Goal: Transaction & Acquisition: Purchase product/service

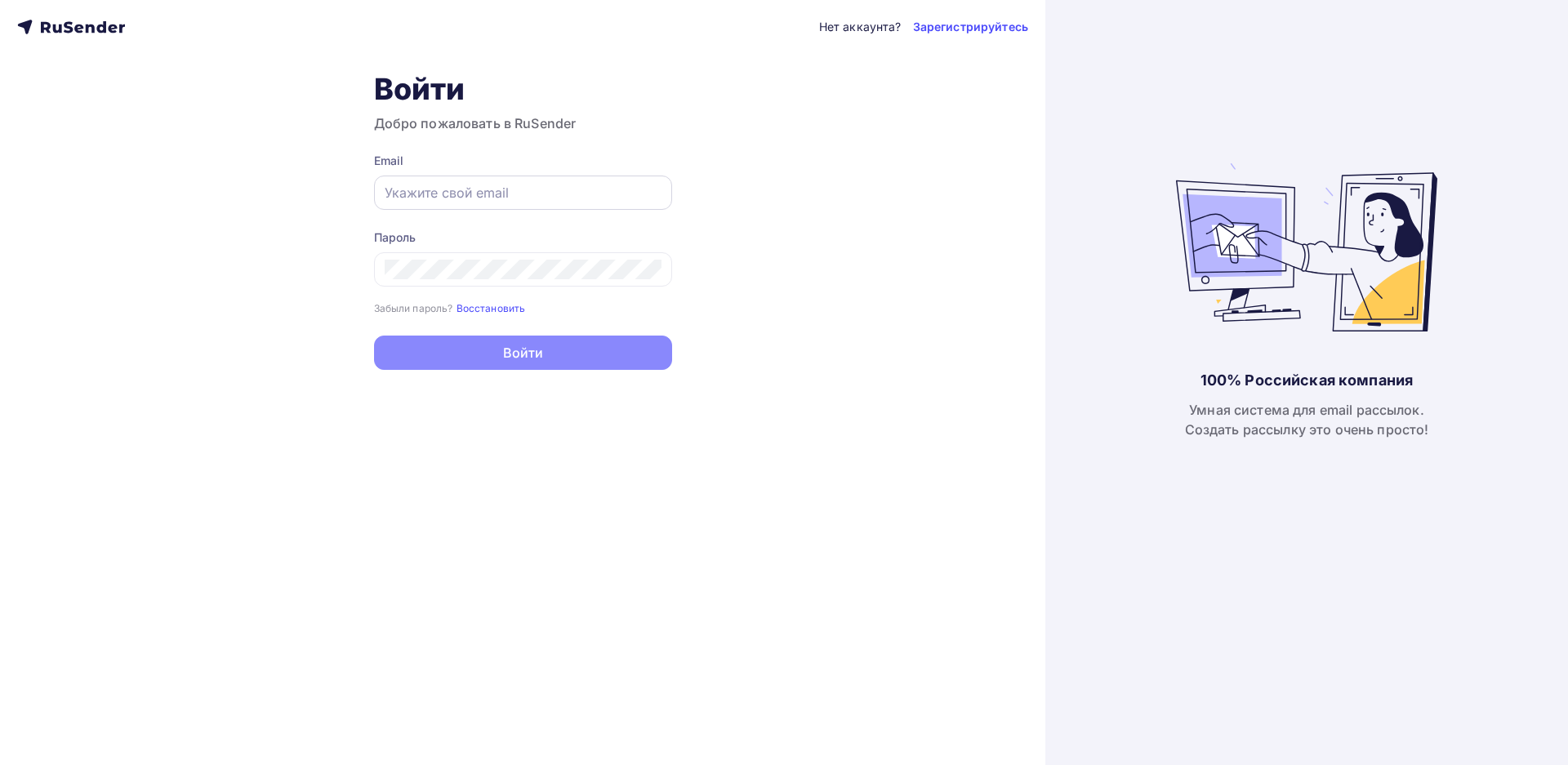
click at [499, 192] on input "text" at bounding box center [523, 192] width 277 height 20
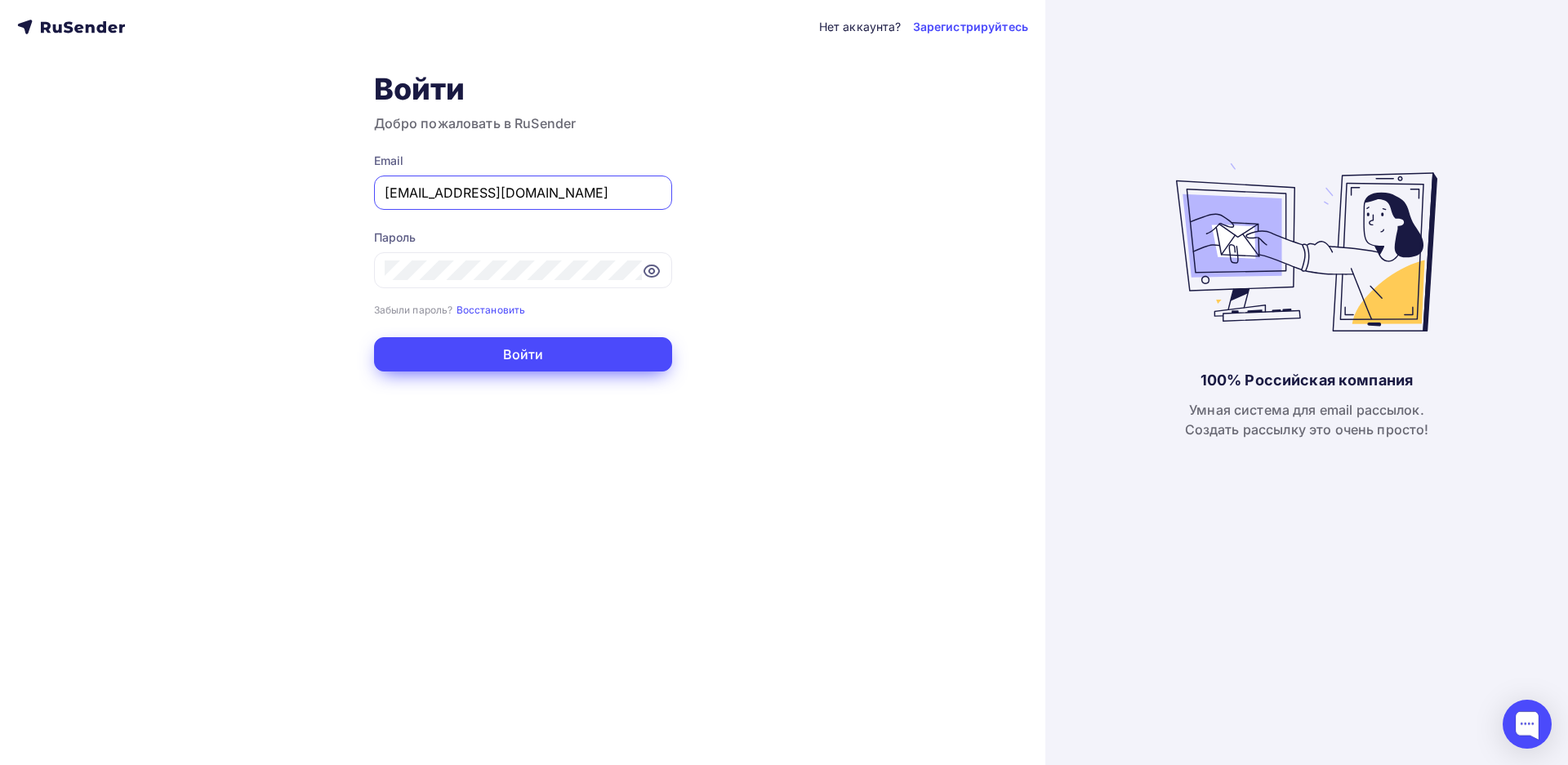
type input "[EMAIL_ADDRESS][DOMAIN_NAME]"
click at [539, 356] on button "Войти" at bounding box center [522, 354] width 298 height 34
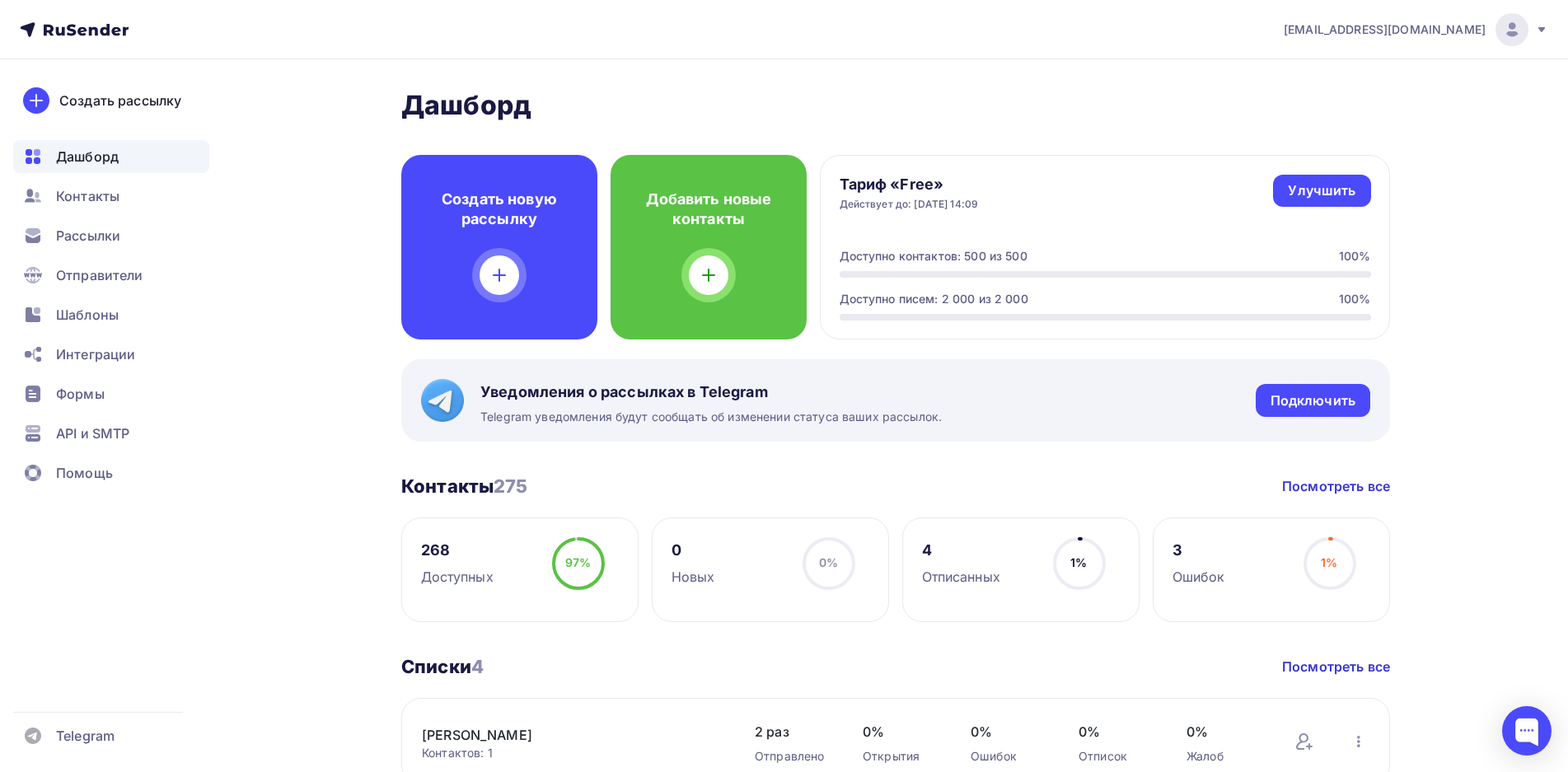
click at [913, 183] on h4 "Тариф «Free»" at bounding box center [909, 184] width 140 height 20
click at [1314, 200] on link "Улучшить" at bounding box center [1321, 191] width 97 height 33
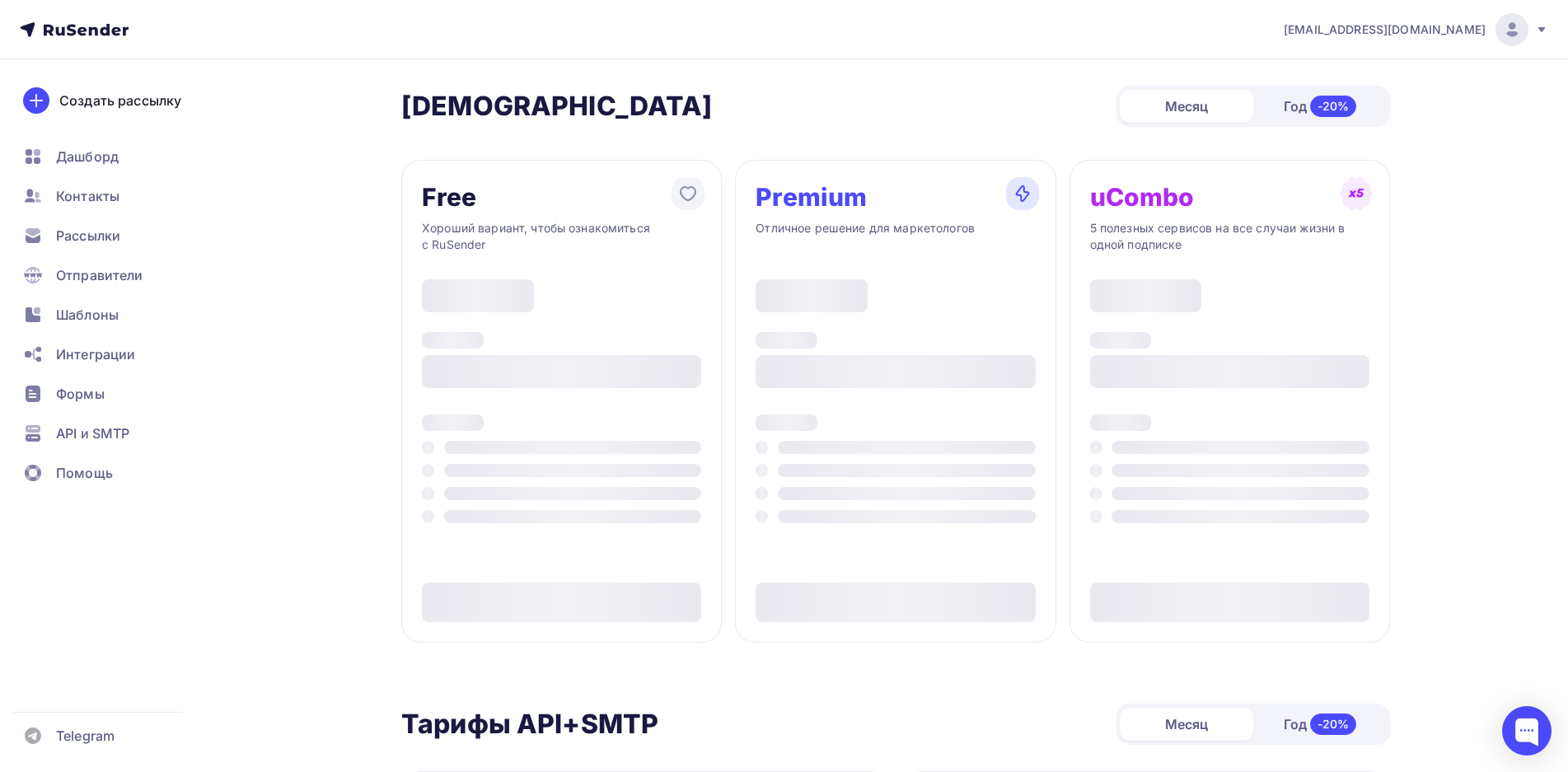
type input "500"
type input "100"
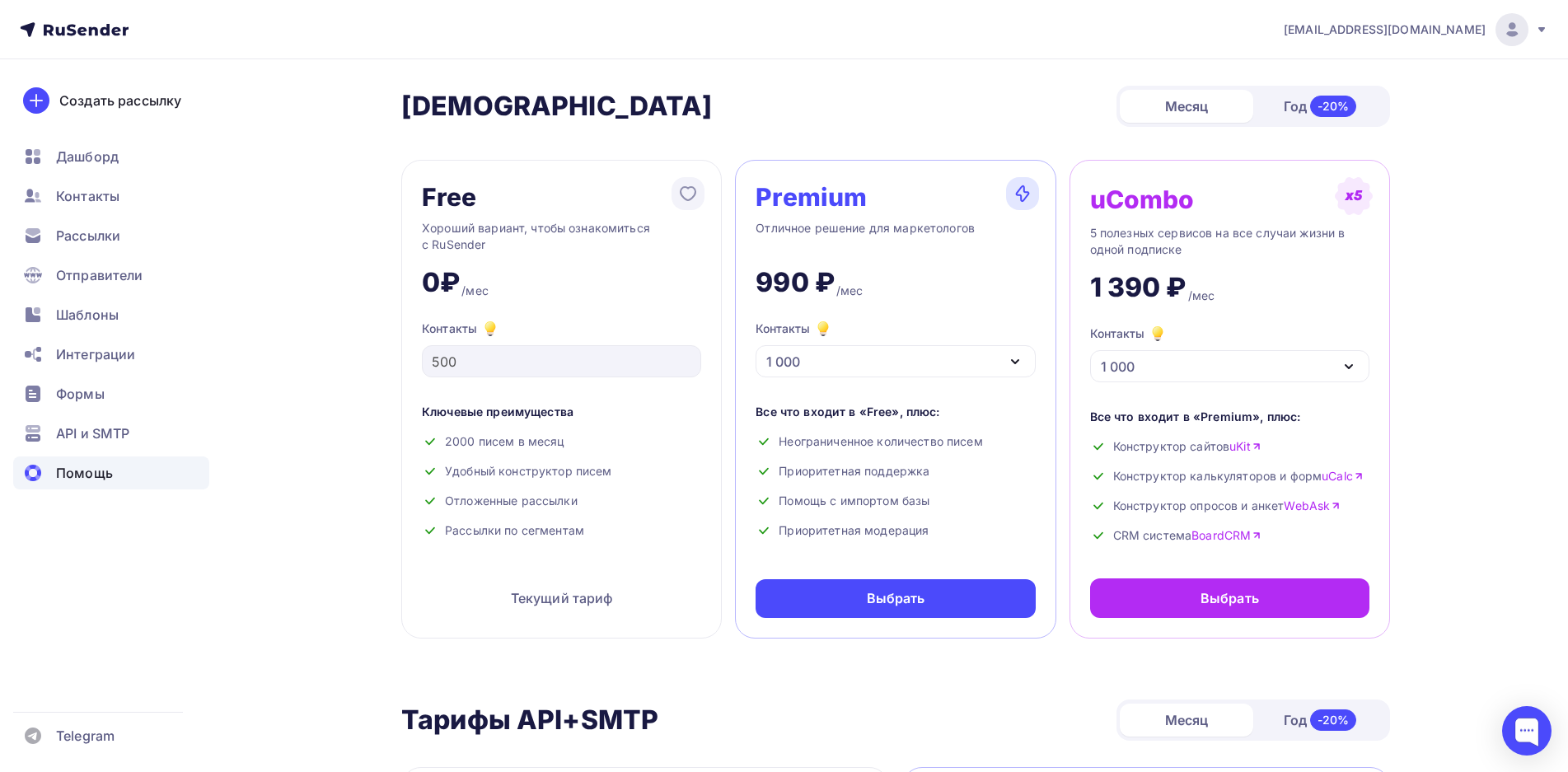
click at [105, 466] on span "Помощь" at bounding box center [84, 472] width 57 height 20
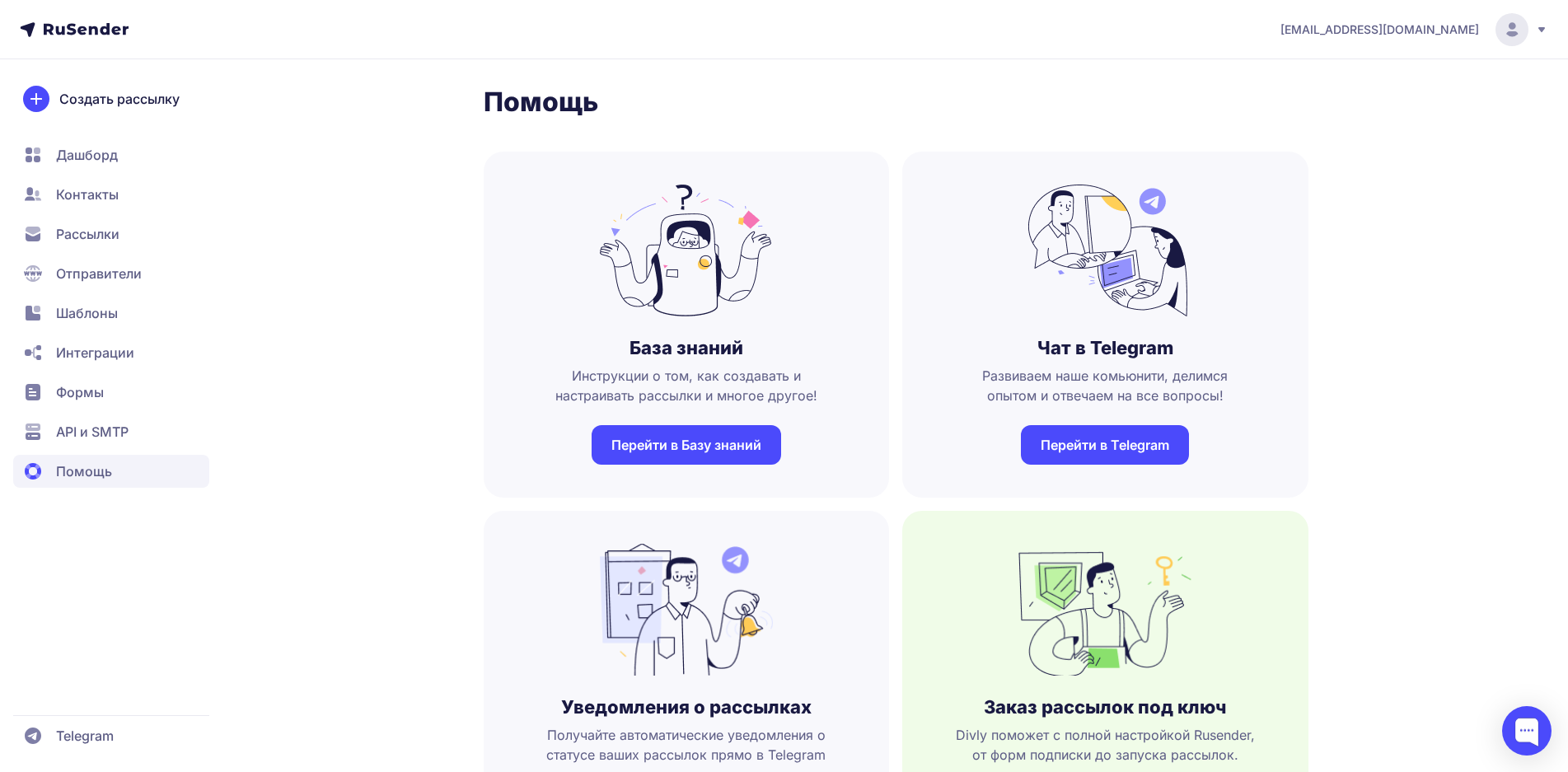
click at [673, 450] on link "Перейти в Базу знаний" at bounding box center [685, 445] width 189 height 39
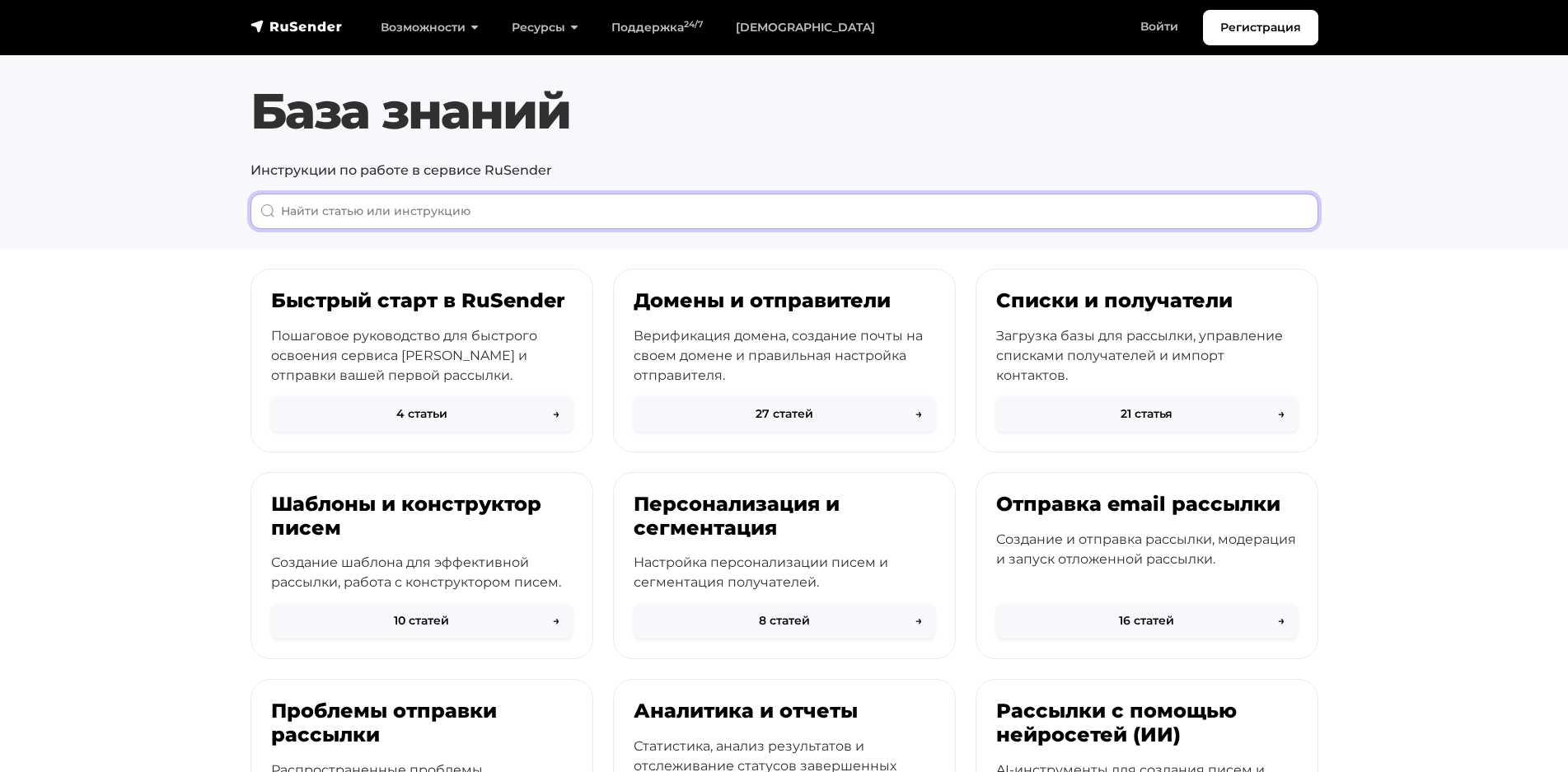
click at [499, 215] on input "When autocomplete results are available use up and down arrows to review and en…" at bounding box center [784, 211] width 1068 height 35
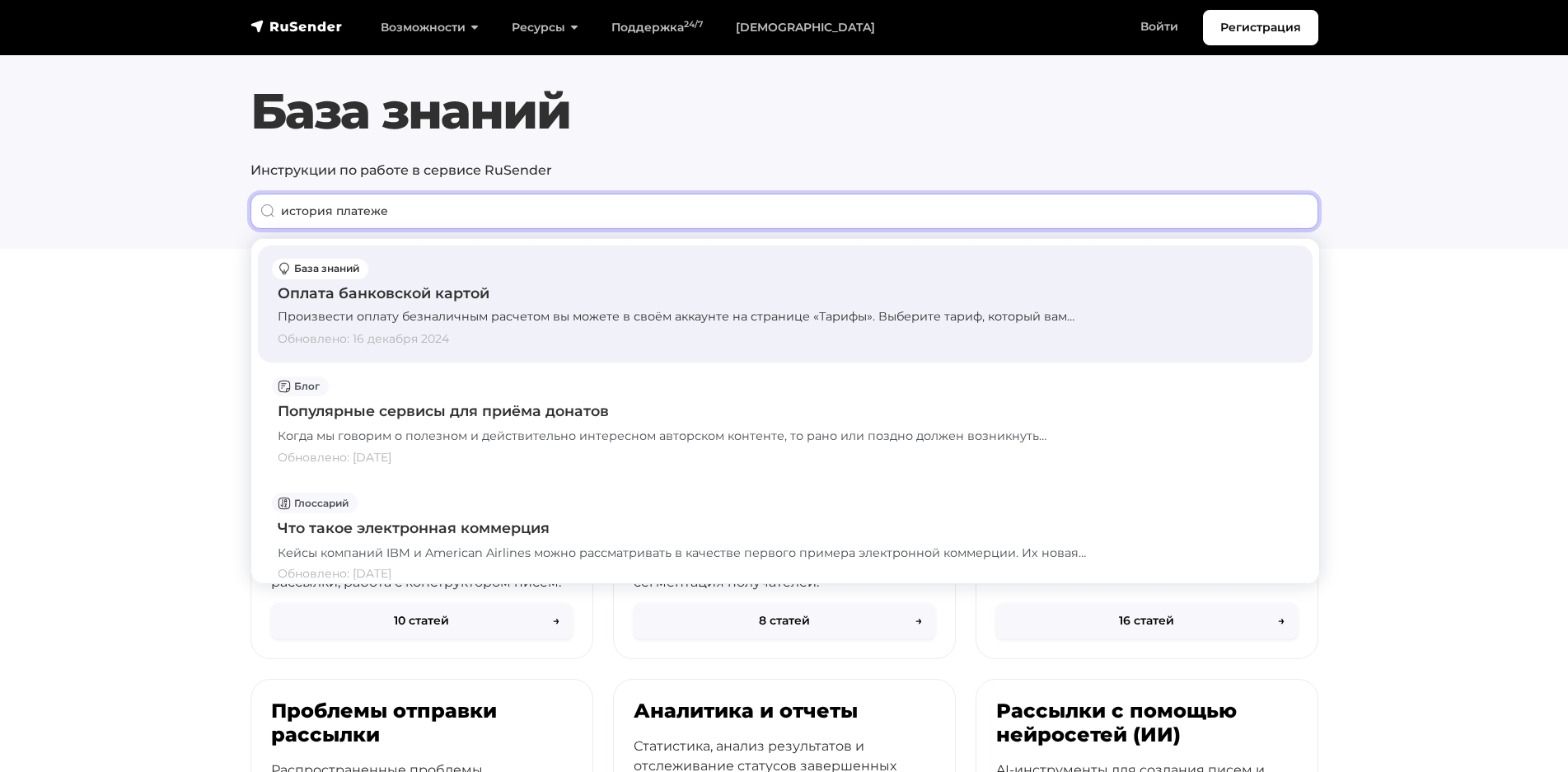
type input "история платеже"
click at [413, 292] on div "Оплата банковской картой" at bounding box center [785, 293] width 1015 height 21
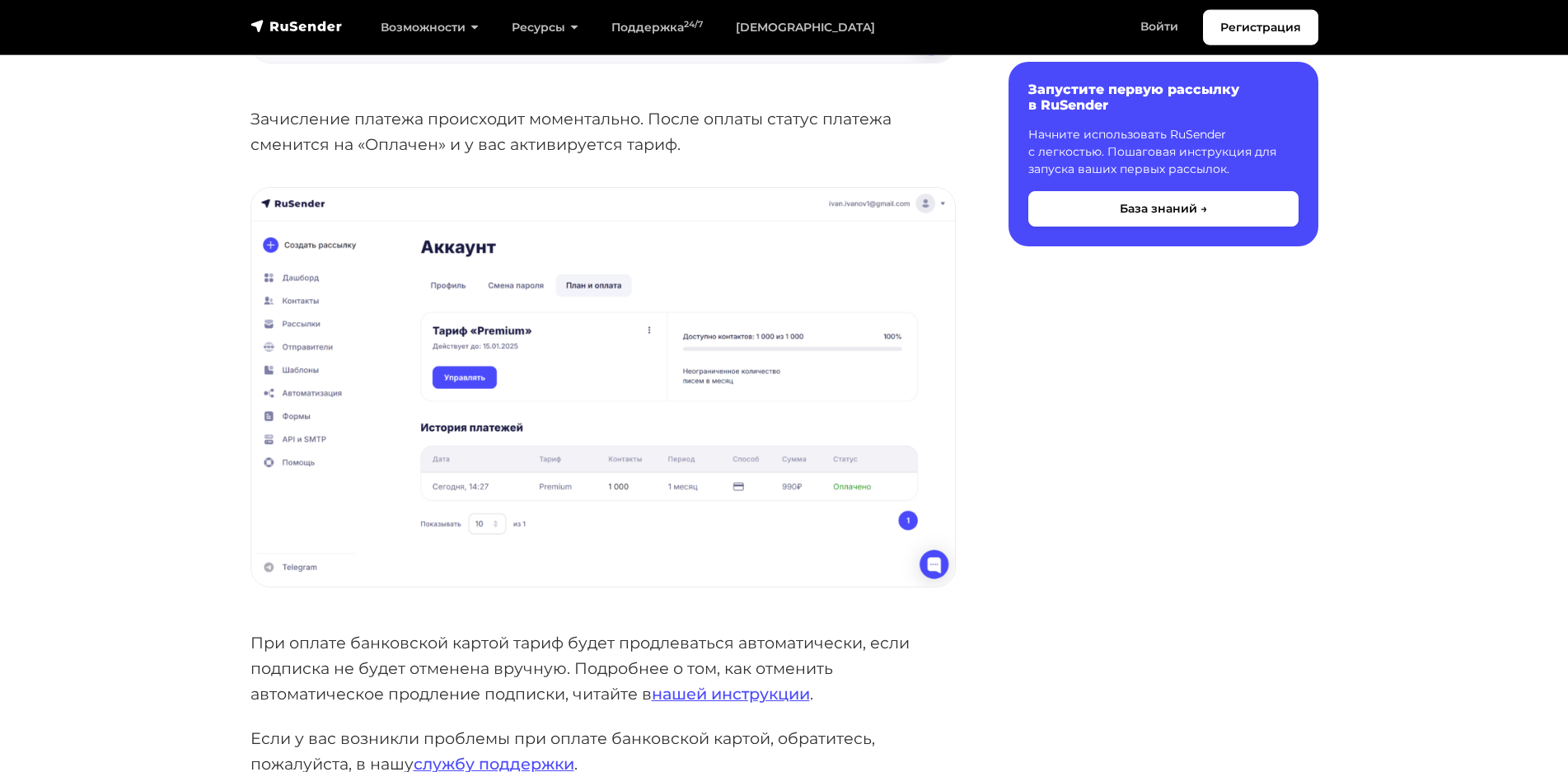
scroll to position [2185, 0]
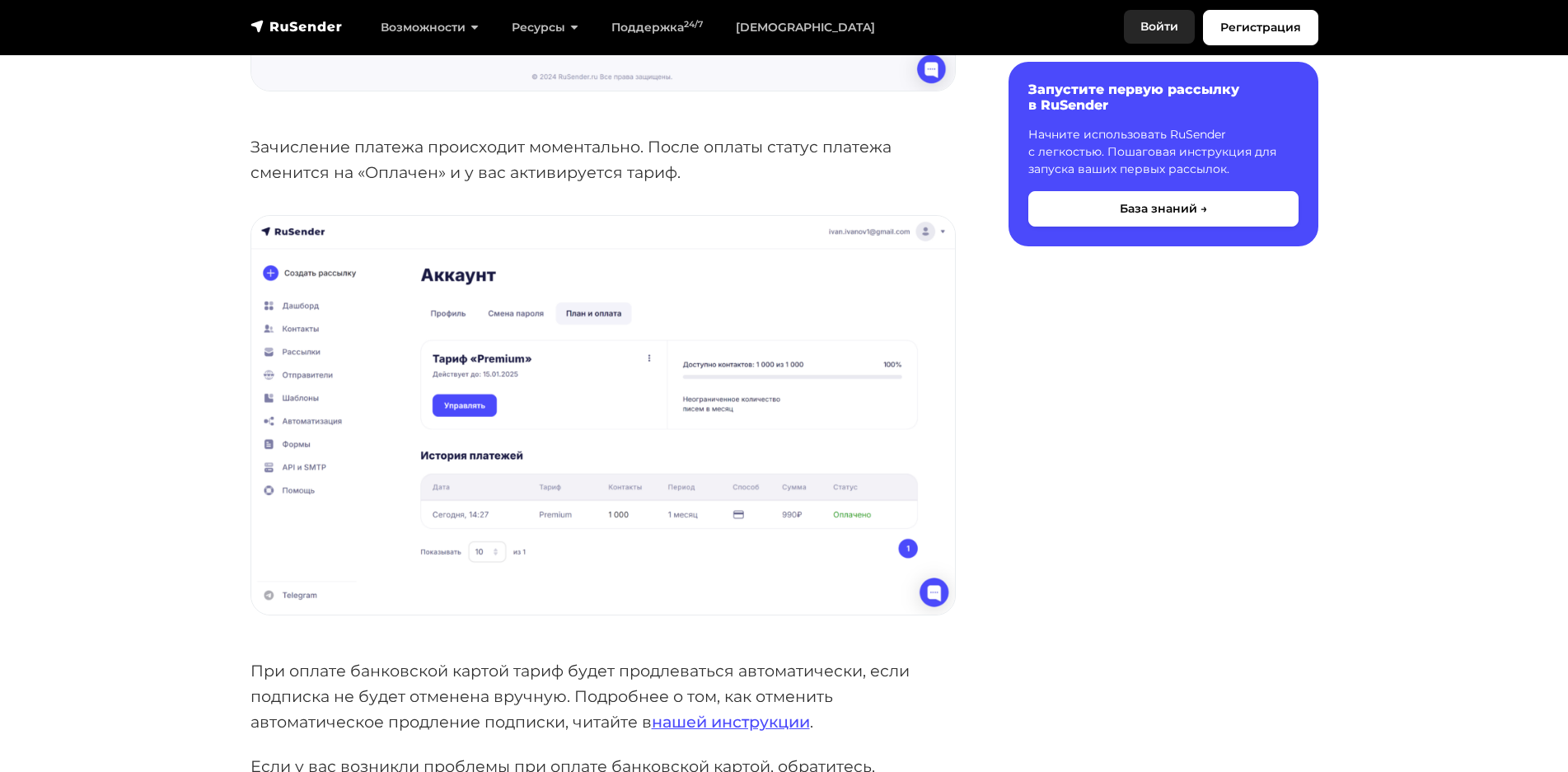
click at [1164, 29] on link "Войти" at bounding box center [1159, 27] width 71 height 33
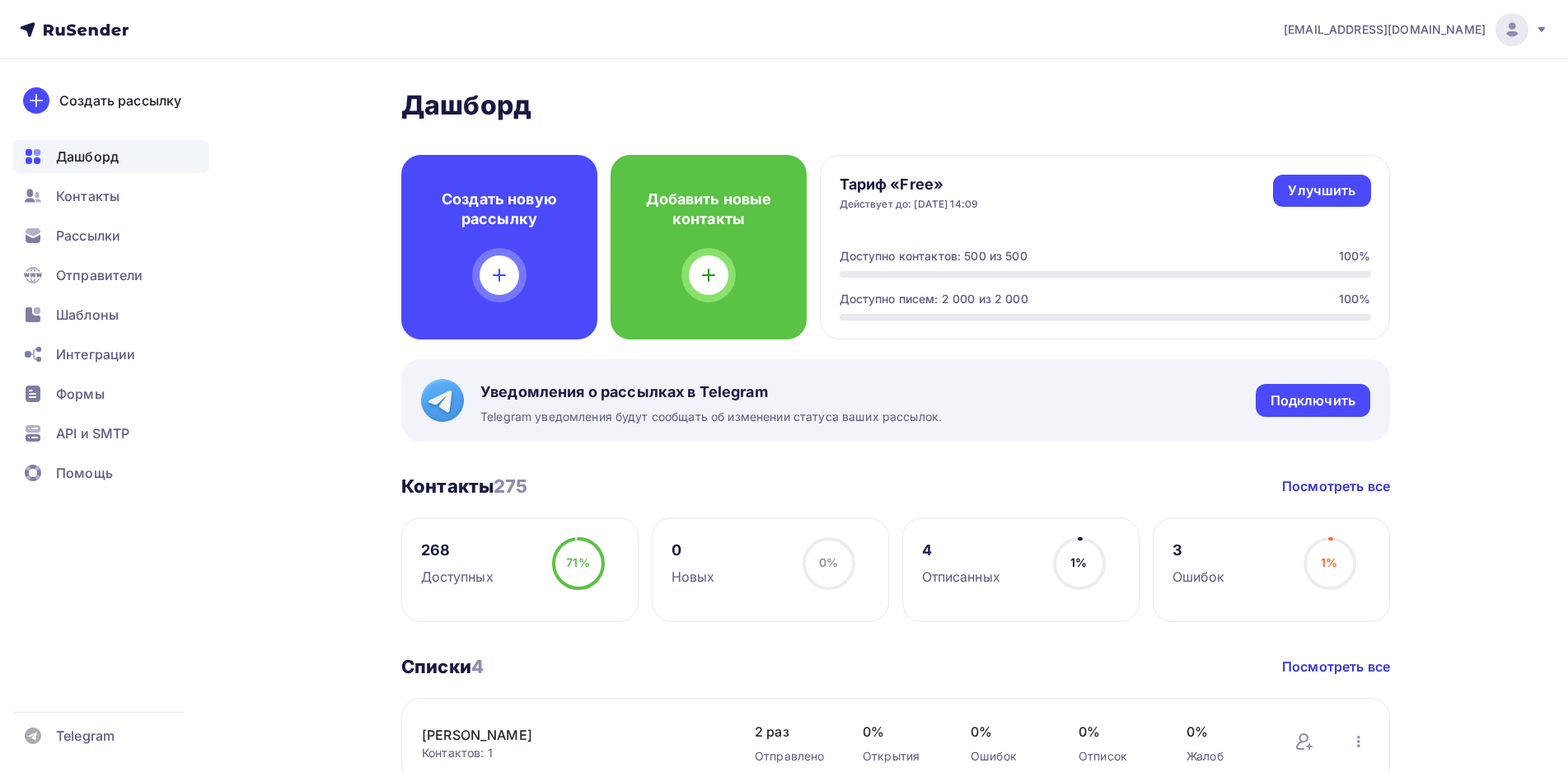
click at [1476, 21] on span "[EMAIL_ADDRESS][DOMAIN_NAME]" at bounding box center [1385, 29] width 202 height 16
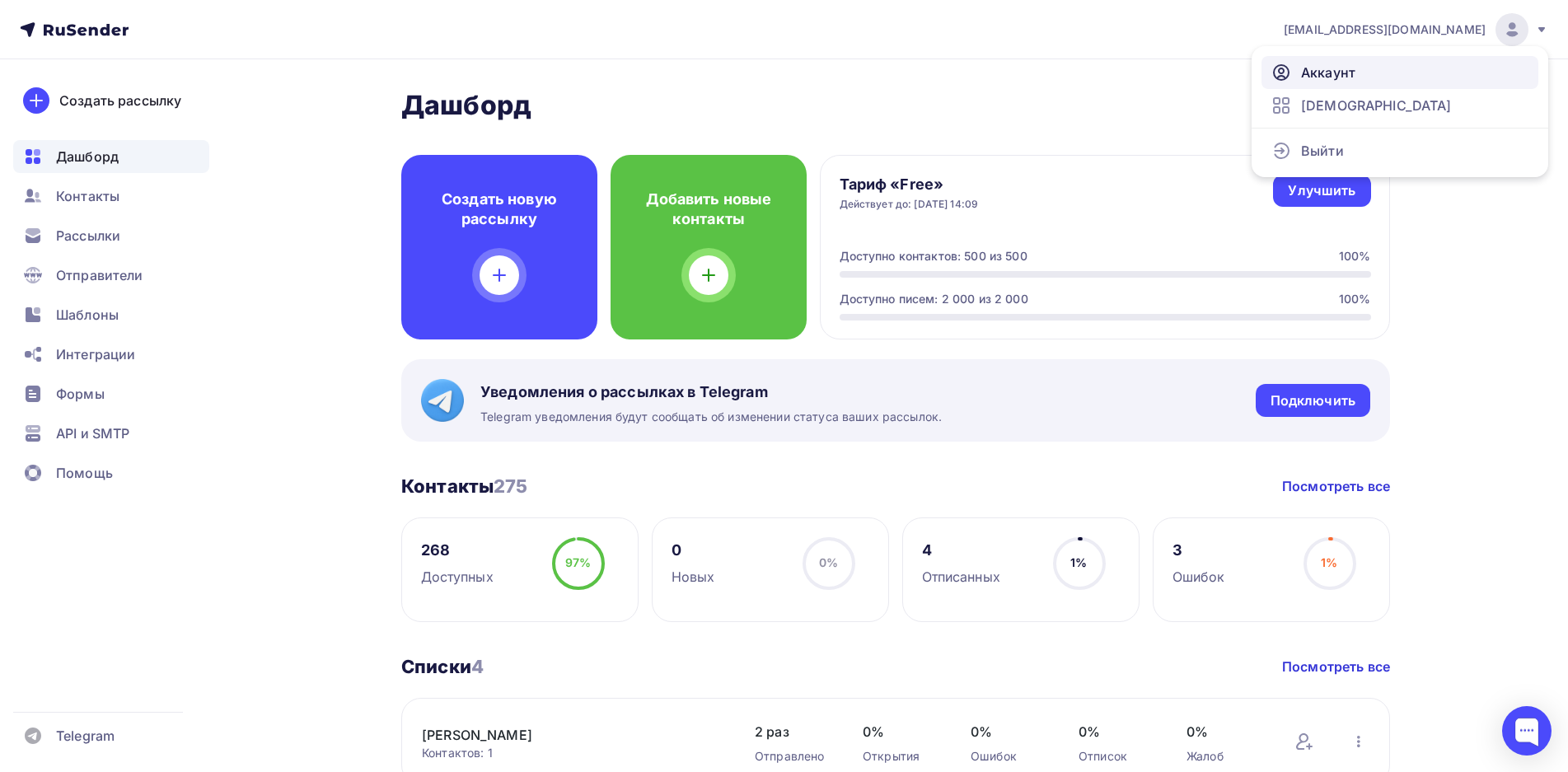
click at [1338, 70] on span "Аккаунт" at bounding box center [1327, 72] width 54 height 20
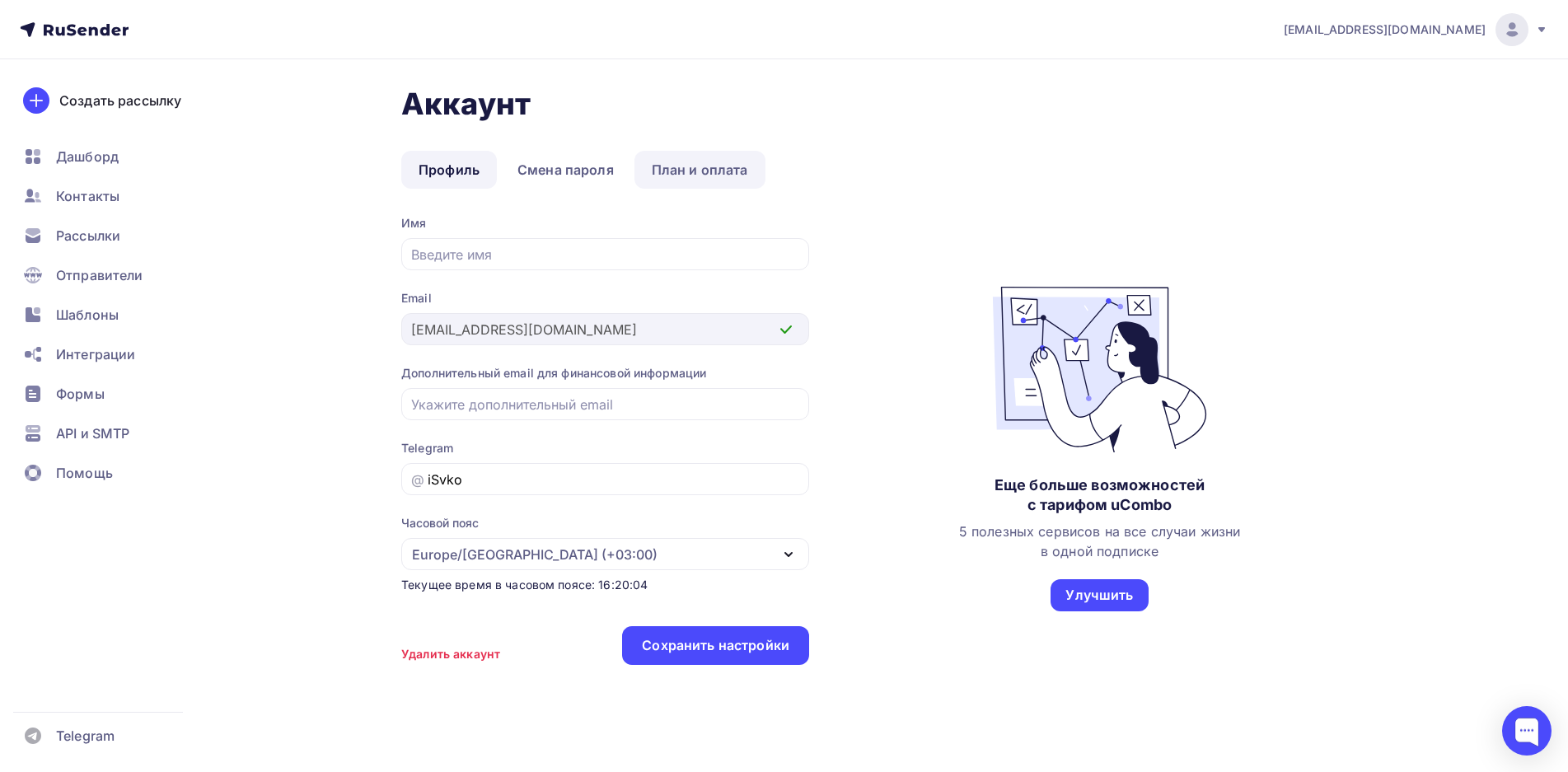
click at [689, 168] on link "План и оплата" at bounding box center [699, 170] width 131 height 38
